Goal: Download file/media

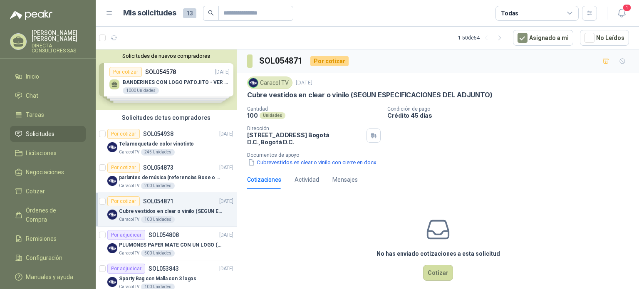
scroll to position [42, 0]
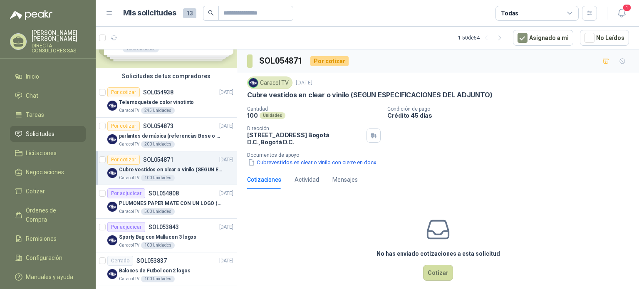
click at [152, 178] on div "100 Unidades" at bounding box center [158, 178] width 34 height 7
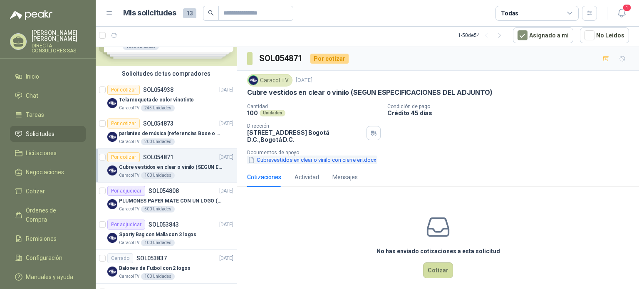
click at [281, 159] on button "Cubrevestidos en clear o vinilo con cierre en.docx" at bounding box center [312, 160] width 130 height 9
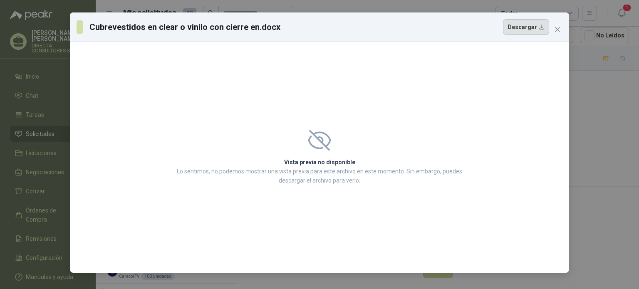
click at [530, 28] on button "Descargar" at bounding box center [526, 27] width 46 height 16
click at [553, 26] on button "Close" at bounding box center [557, 29] width 13 height 13
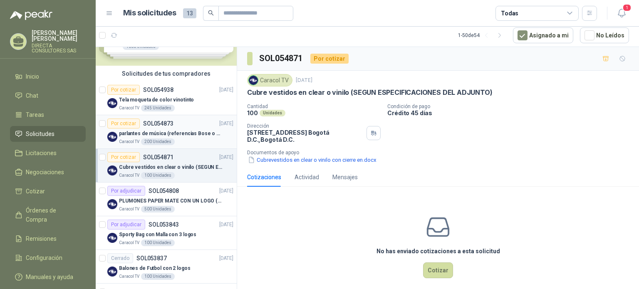
click at [156, 139] on div "200 Unidades" at bounding box center [158, 142] width 34 height 7
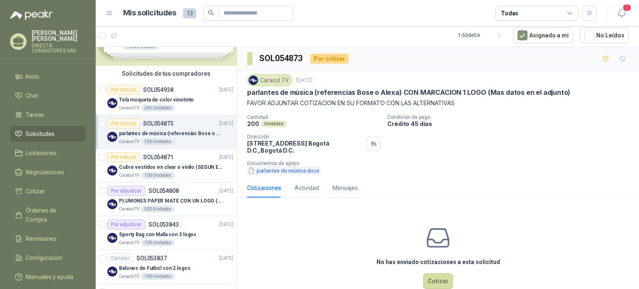
click at [273, 171] on button "parlantes de música.docx" at bounding box center [283, 170] width 73 height 9
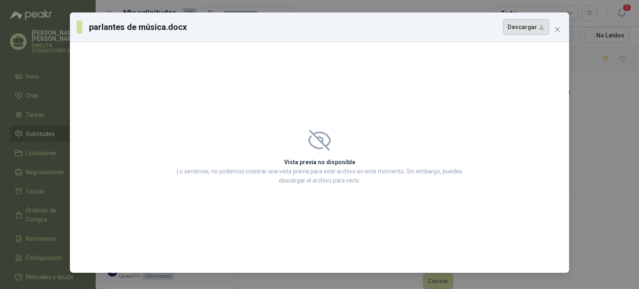
click at [533, 26] on button "Descargar" at bounding box center [526, 27] width 46 height 16
click at [555, 29] on icon "close" at bounding box center [557, 29] width 7 height 7
